Goal: Task Accomplishment & Management: Use online tool/utility

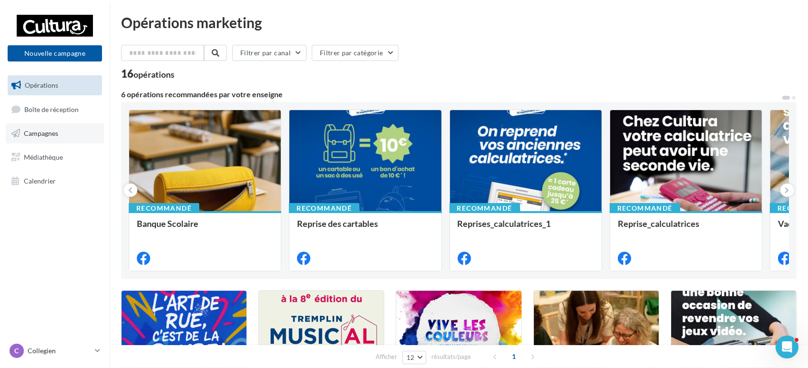
click at [42, 128] on link "Campagnes" at bounding box center [55, 133] width 98 height 20
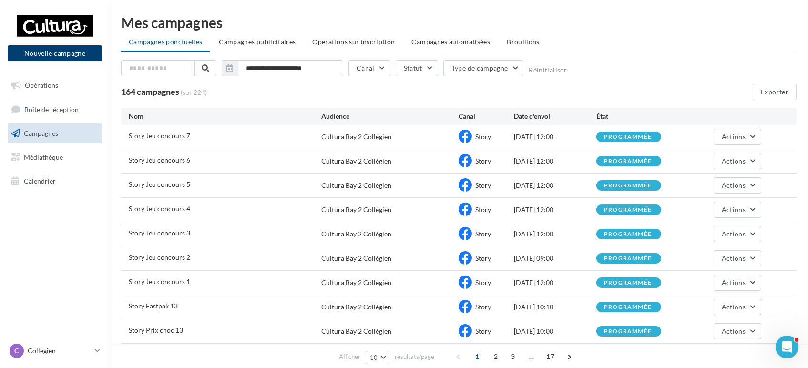
click at [96, 51] on button "Nouvelle campagne" at bounding box center [55, 53] width 94 height 16
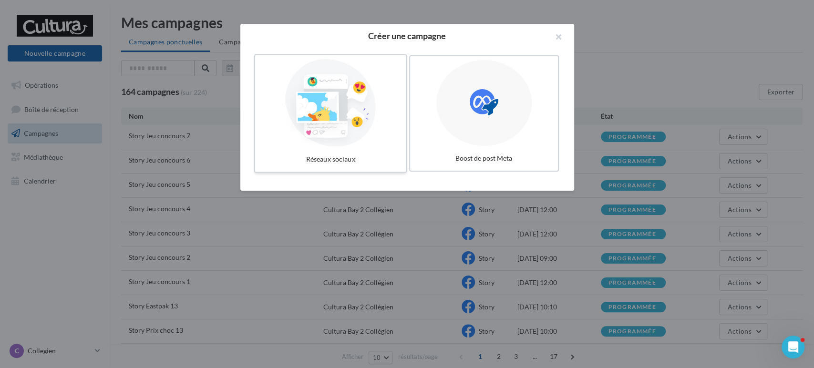
click at [328, 104] on div at bounding box center [330, 103] width 143 height 88
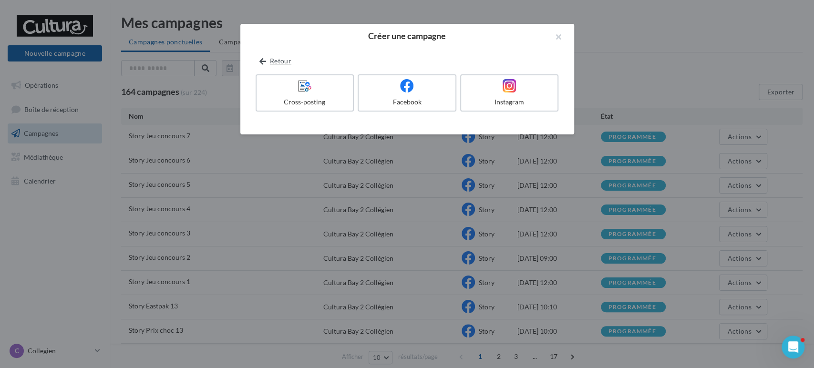
click at [261, 61] on icon at bounding box center [262, 61] width 7 height 0
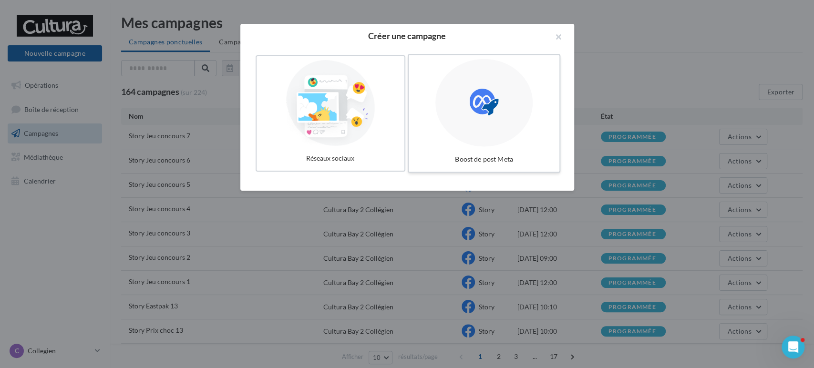
click at [471, 94] on icon at bounding box center [483, 102] width 29 height 29
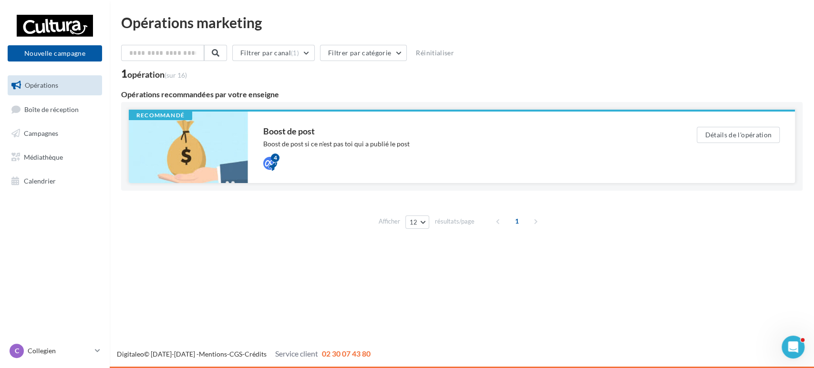
click at [282, 141] on div "Boost de post si ce n'est pas toi qui a publié le post" at bounding box center [460, 144] width 395 height 10
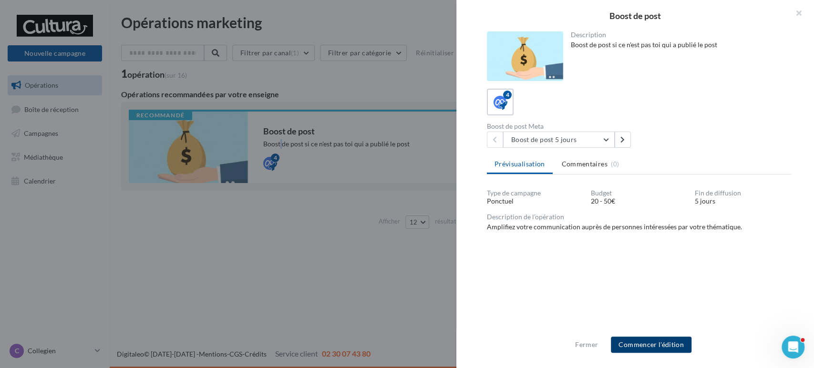
click at [656, 345] on button "Commencer l'édition" at bounding box center [651, 344] width 81 height 16
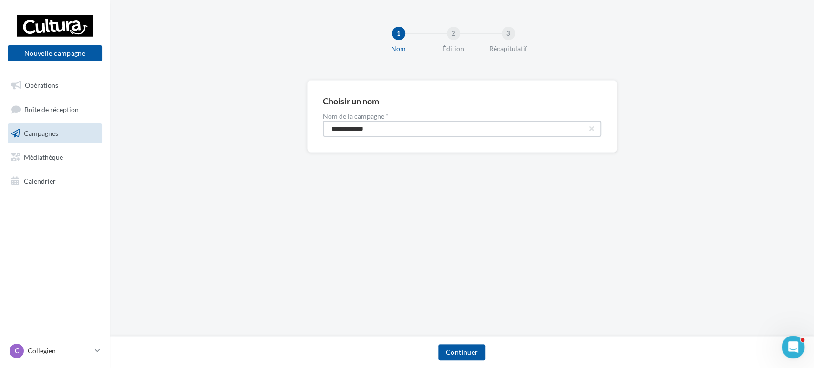
click at [397, 129] on input "**********" at bounding box center [462, 129] width 278 height 16
type input "**********"
click at [466, 353] on button "Continuer" at bounding box center [461, 352] width 47 height 16
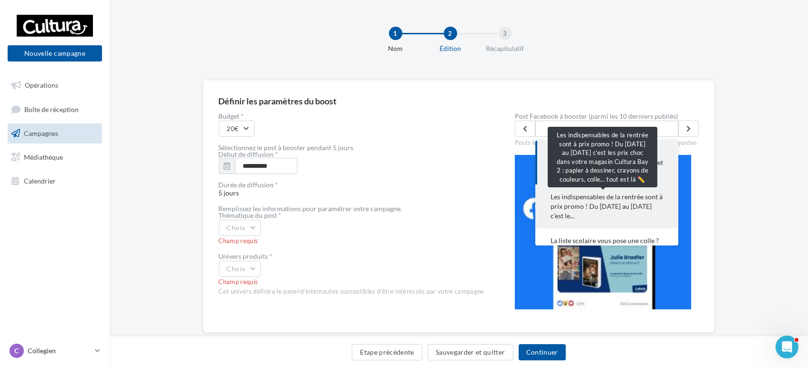
click at [610, 202] on span "Les indispensables de la rentrée sont à prix promo ! Du 18 au 31 août c'est le.…" at bounding box center [606, 206] width 112 height 29
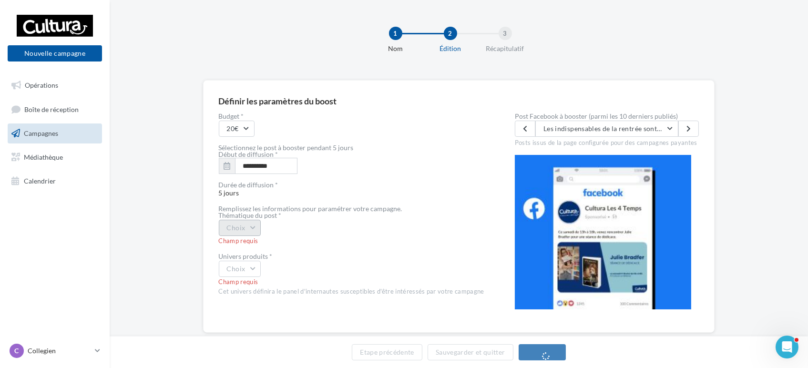
click at [245, 230] on button "Choix" at bounding box center [240, 228] width 42 height 16
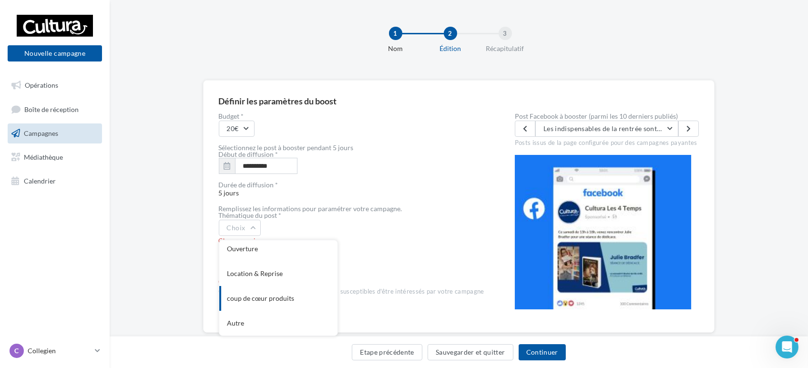
click at [266, 297] on div "coup de cœur produits" at bounding box center [278, 298] width 118 height 25
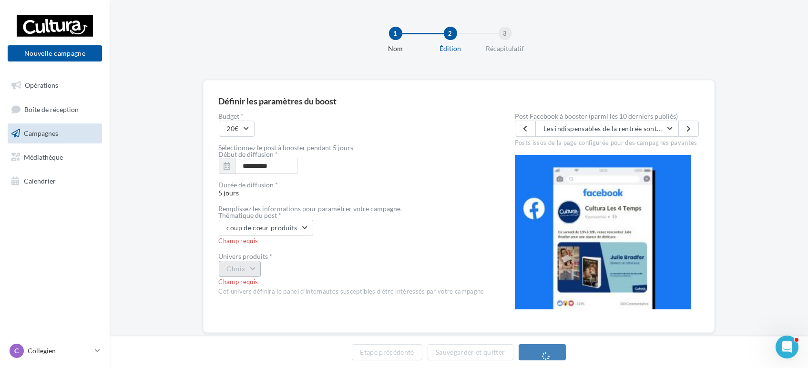
click at [258, 271] on button "Choix" at bounding box center [240, 269] width 42 height 16
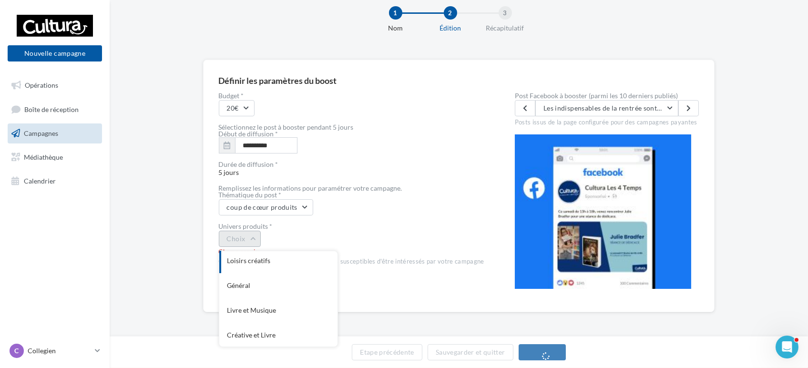
scroll to position [78, 0]
click at [275, 279] on div "Général" at bounding box center [278, 284] width 118 height 25
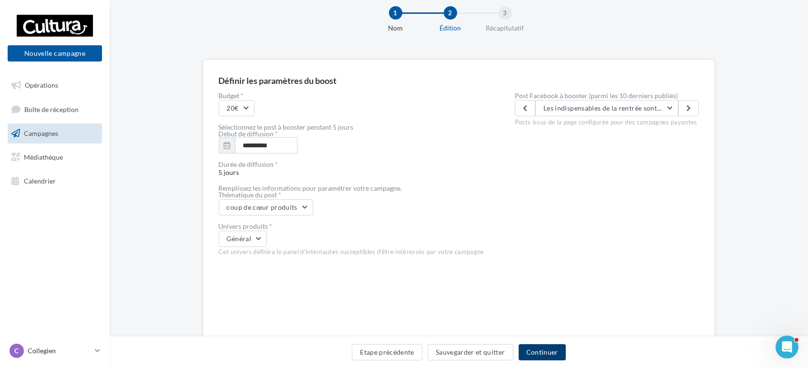
drag, startPoint x: 551, startPoint y: 350, endPoint x: 551, endPoint y: 330, distance: 19.5
click at [551, 350] on button "Continuer" at bounding box center [542, 352] width 47 height 16
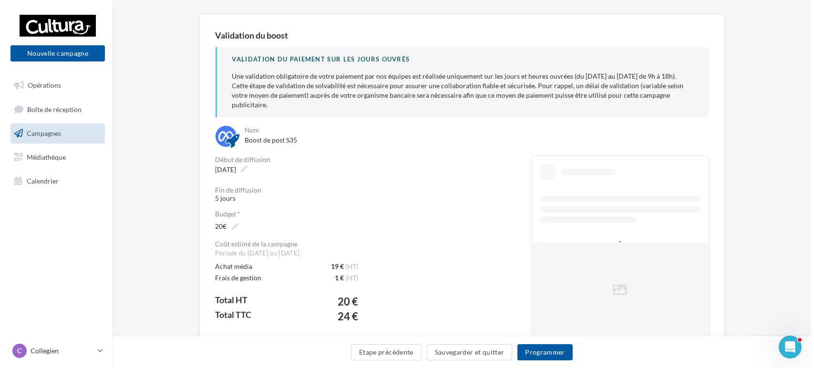
scroll to position [111, 0]
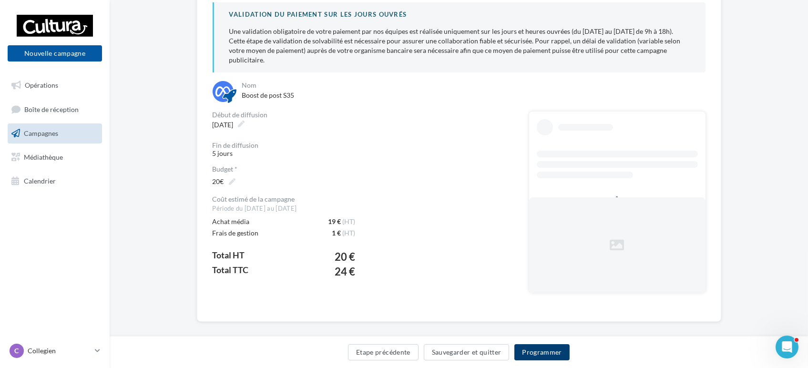
click at [542, 349] on button "Programmer" at bounding box center [541, 352] width 55 height 16
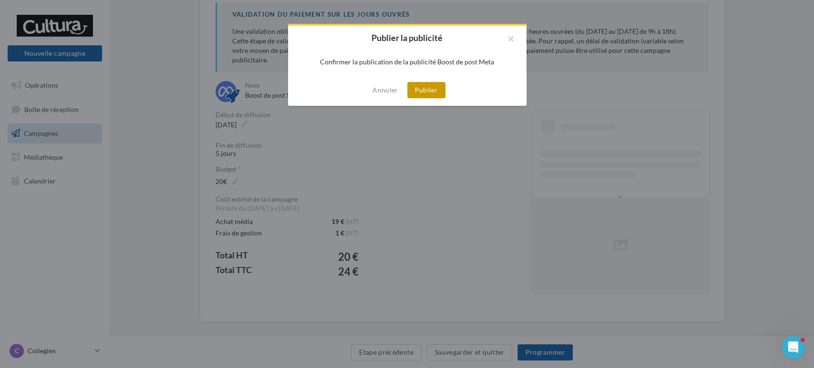
click at [428, 88] on button "Publier" at bounding box center [426, 90] width 38 height 16
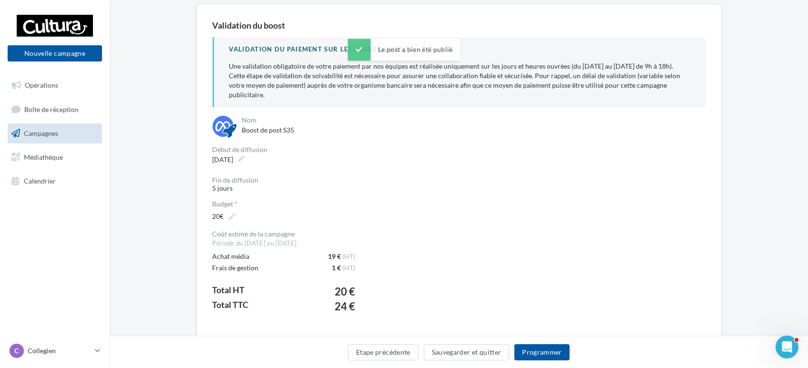
scroll to position [57, 0]
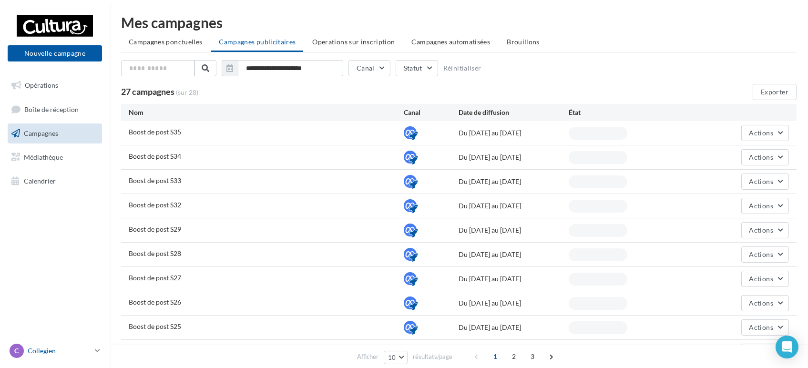
click at [73, 354] on p "Collegien" at bounding box center [59, 351] width 63 height 10
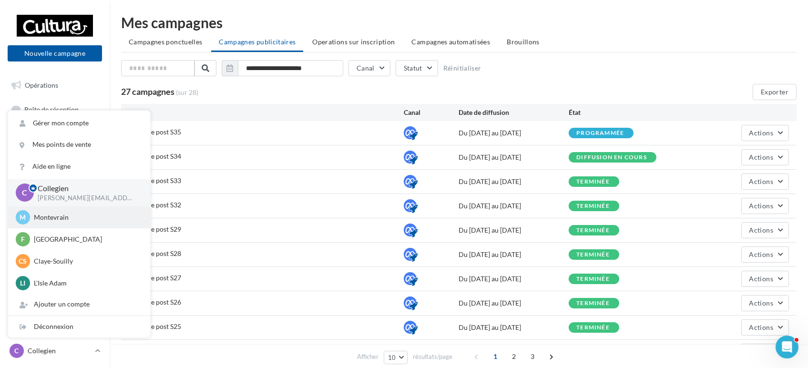
click at [51, 216] on p "Montevrain" at bounding box center [86, 218] width 105 height 10
